Goal: Task Accomplishment & Management: Manage account settings

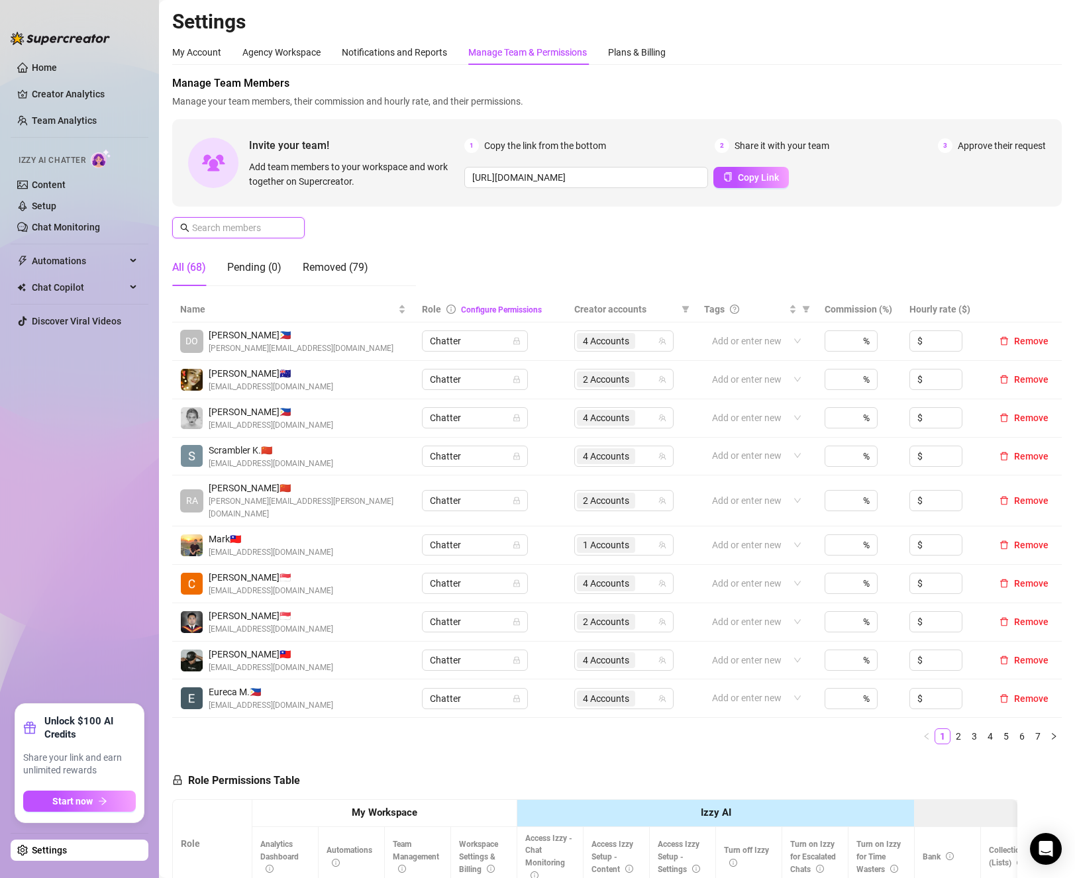
click at [225, 230] on input "text" at bounding box center [239, 228] width 94 height 15
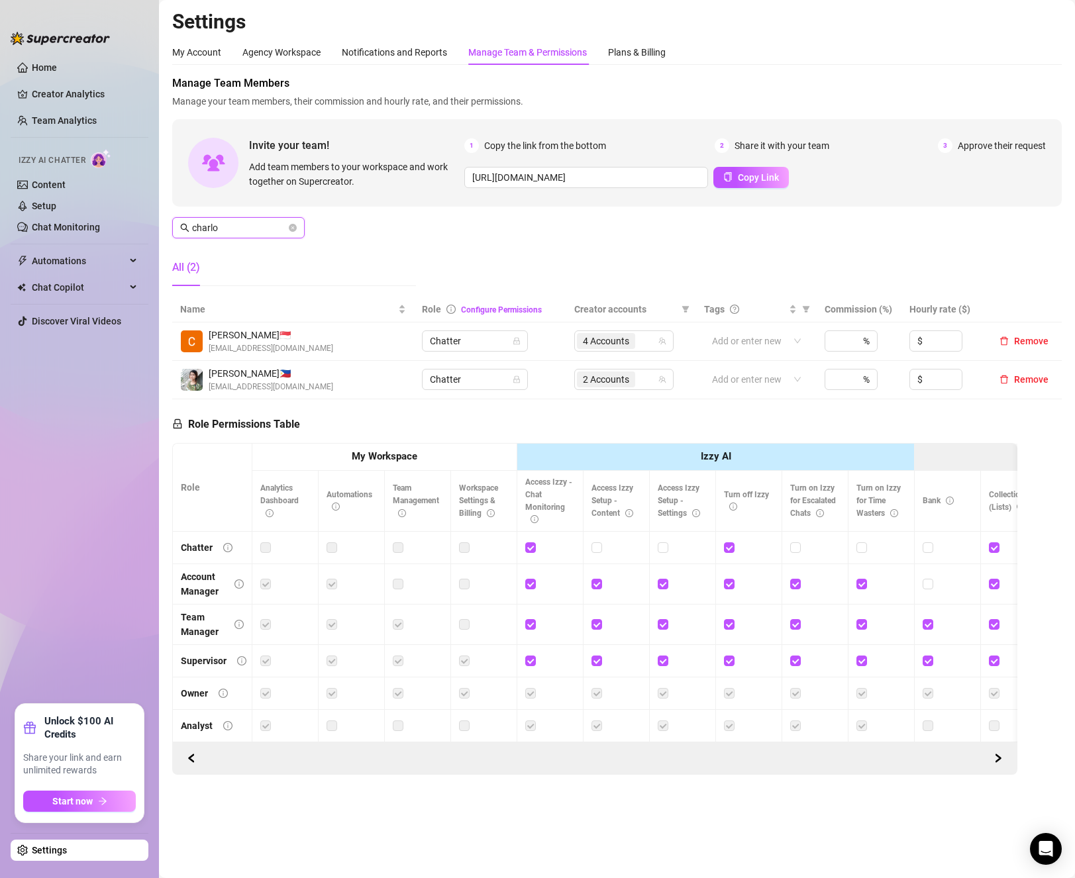
type input "charlo"
click at [646, 379] on div "2 Accounts" at bounding box center [617, 379] width 80 height 19
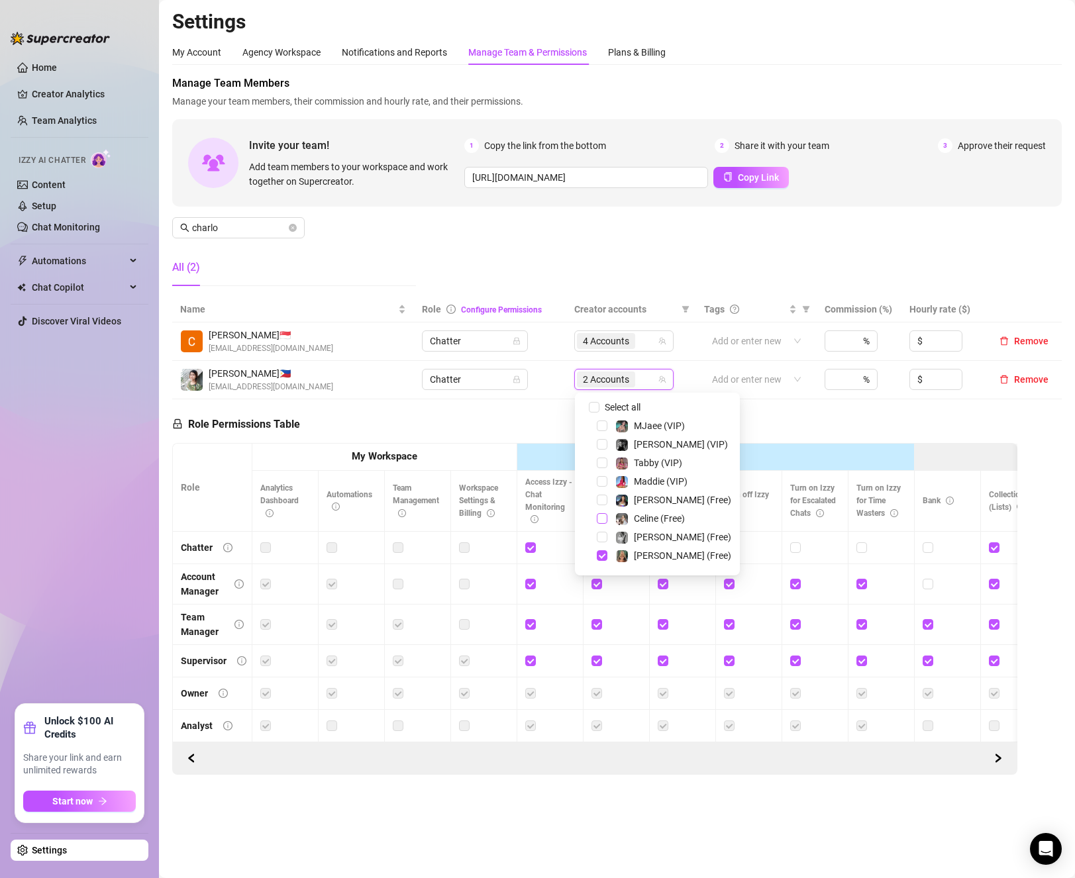
click at [603, 520] on span "Select tree node" at bounding box center [602, 518] width 11 height 11
click at [595, 542] on div "[PERSON_NAME] (Free)" at bounding box center [657, 540] width 158 height 16
click at [600, 544] on span "Select tree node" at bounding box center [602, 539] width 11 height 11
click at [601, 521] on span "Select tree node" at bounding box center [602, 521] width 11 height 11
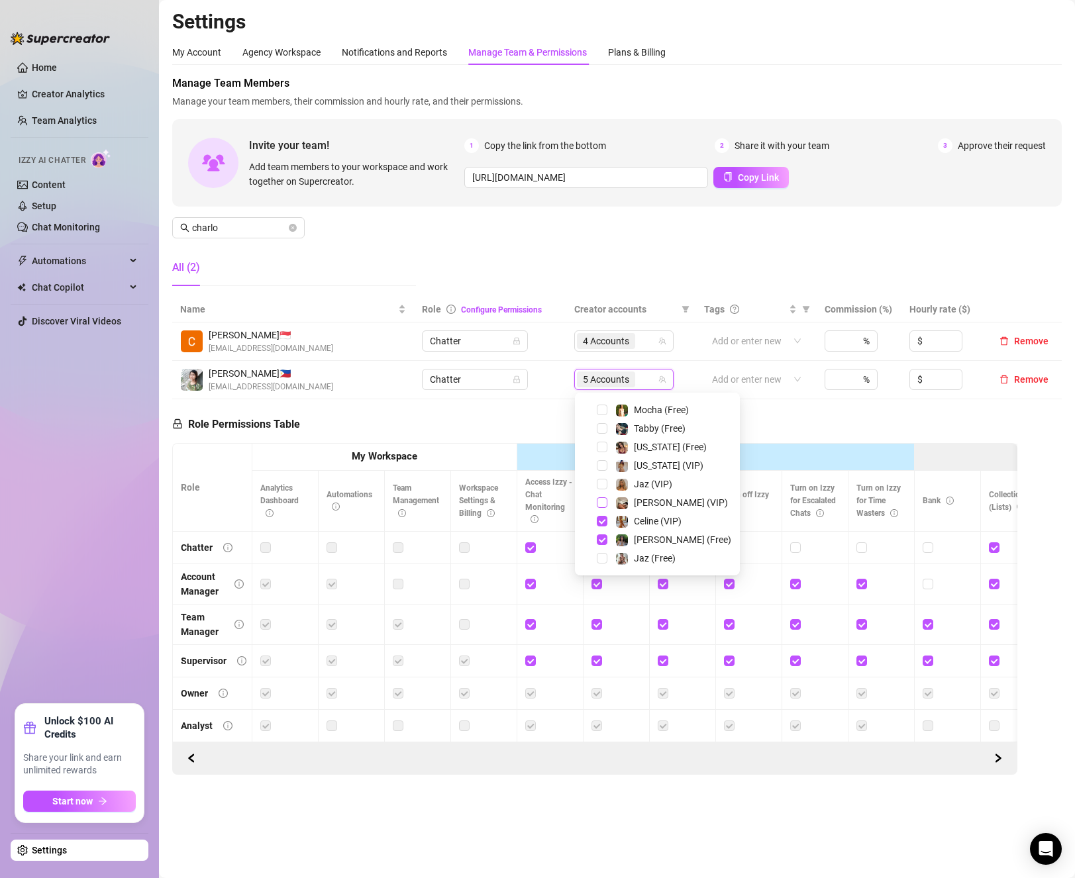
click at [602, 505] on span "Select tree node" at bounding box center [602, 502] width 11 height 11
click at [796, 420] on div "Role Permissions Table Role My Workspace Izzy AI OnlyFans Side Menu OnlyFans Ch…" at bounding box center [594, 587] width 845 height 376
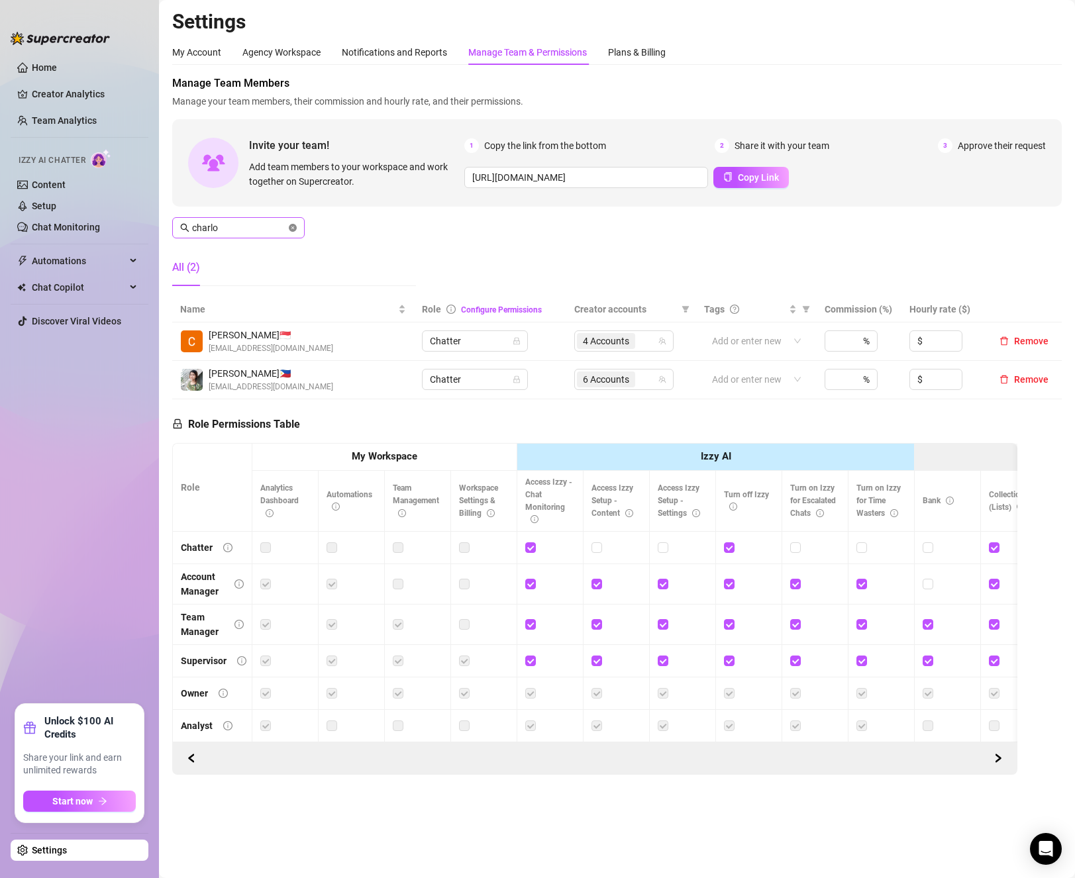
click at [295, 225] on icon "close-circle" at bounding box center [293, 228] width 8 height 8
